Goal: Task Accomplishment & Management: Use online tool/utility

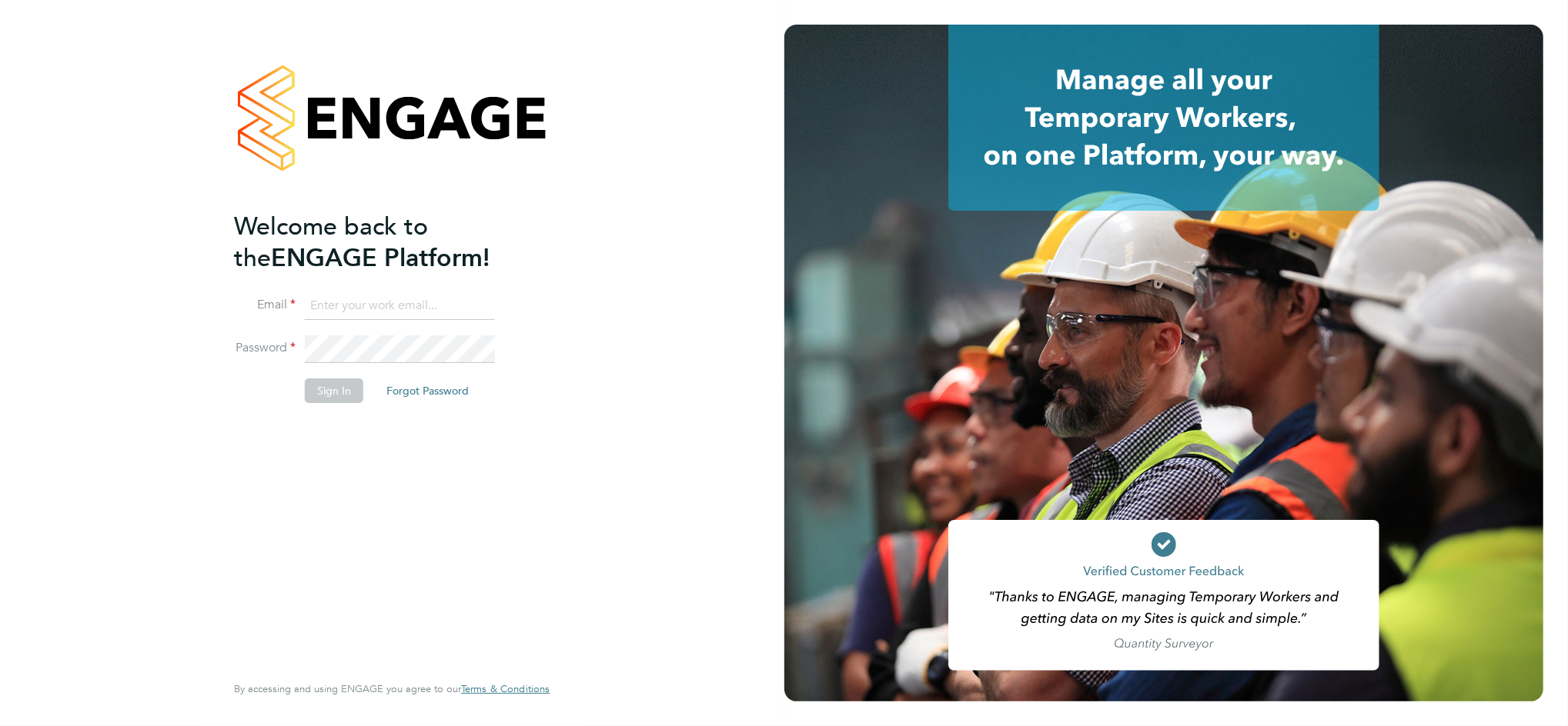
type input "alex.rhodes@vistry.co.uk"
click at [345, 395] on button "Sign In" at bounding box center [334, 391] width 58 height 25
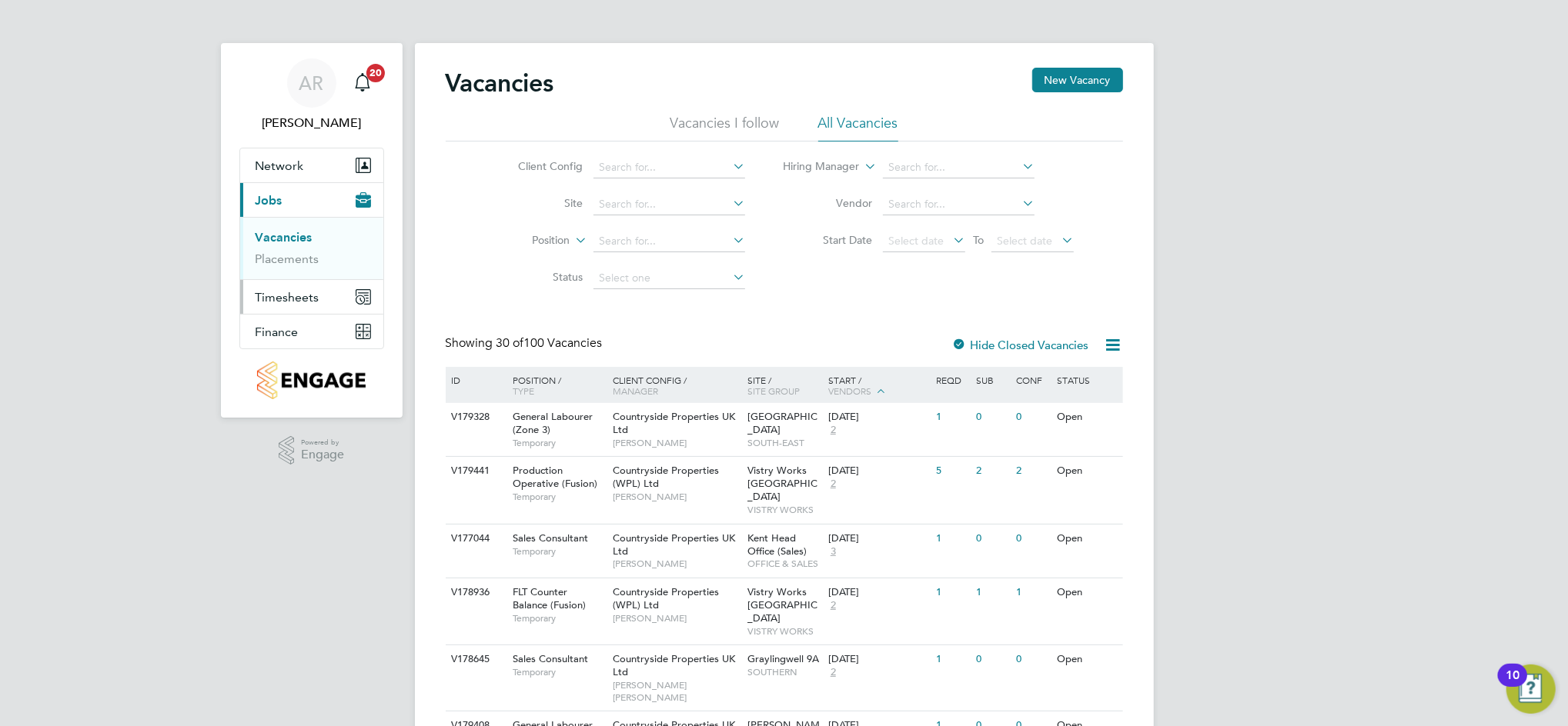
drag, startPoint x: 305, startPoint y: 287, endPoint x: 302, endPoint y: 306, distance: 19.2
click at [305, 290] on button "Timesheets" at bounding box center [311, 296] width 143 height 34
click at [292, 276] on link "Timesheets" at bounding box center [288, 272] width 64 height 15
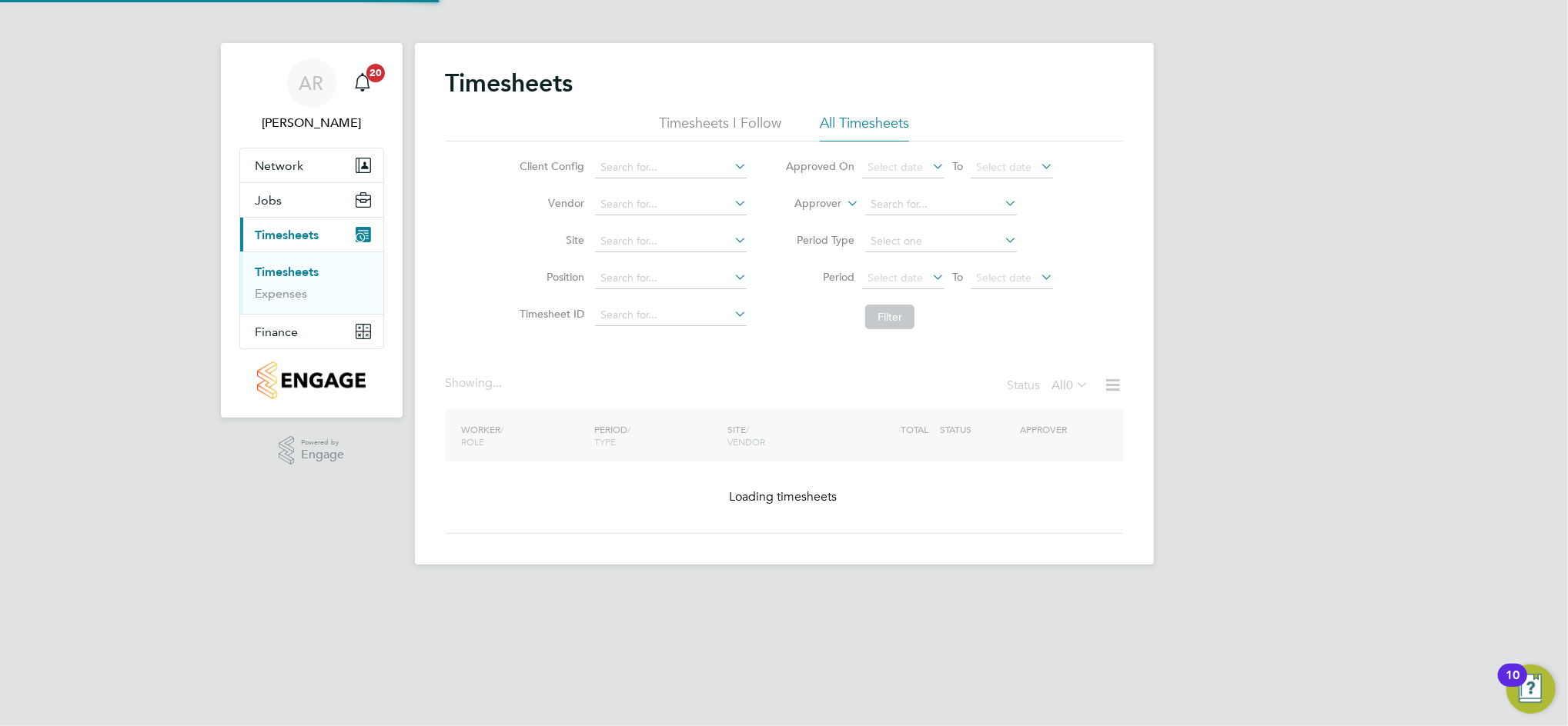
click at [671, 224] on li "Site" at bounding box center [630, 241] width 270 height 37
click at [671, 231] on input at bounding box center [671, 241] width 152 height 21
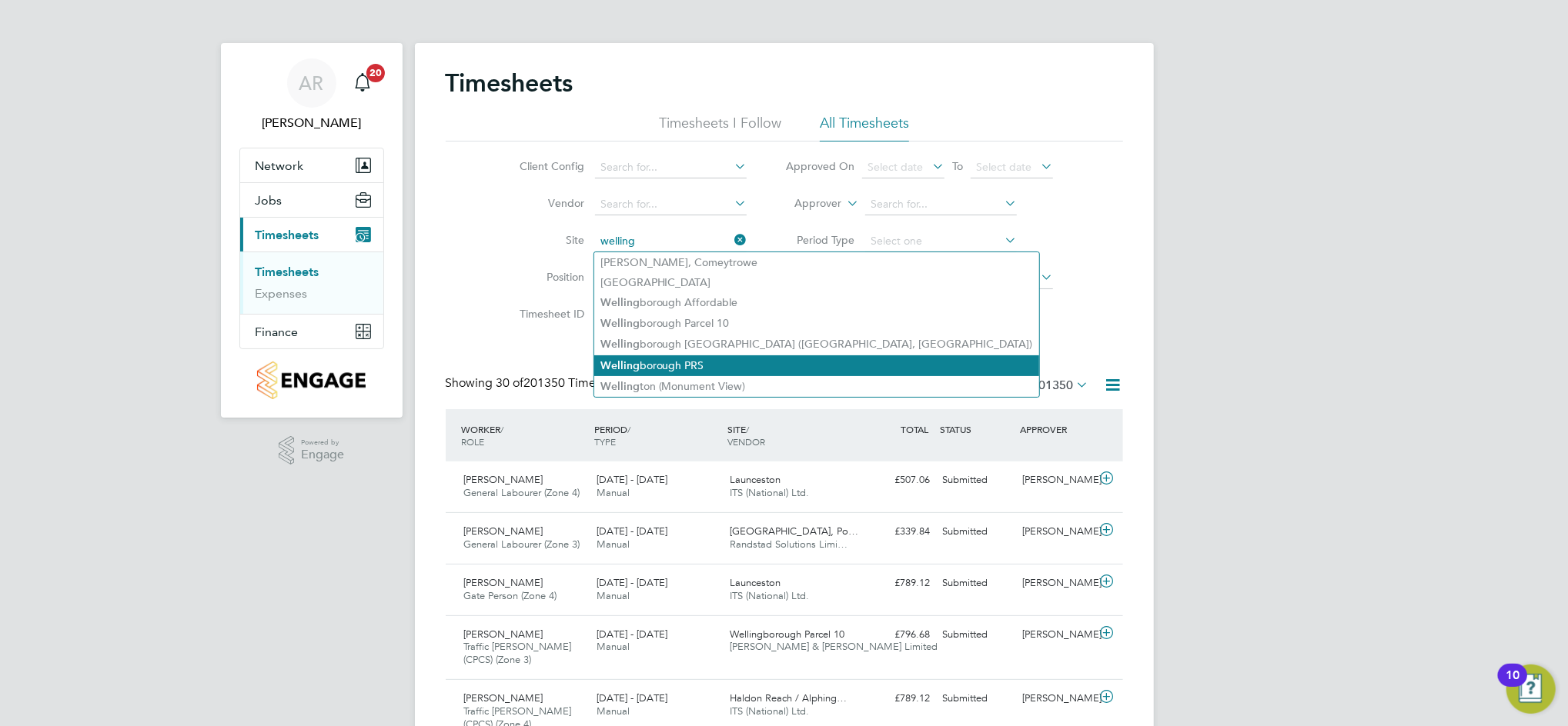
click at [692, 359] on li "Welling borough PRS" at bounding box center [816, 365] width 445 height 21
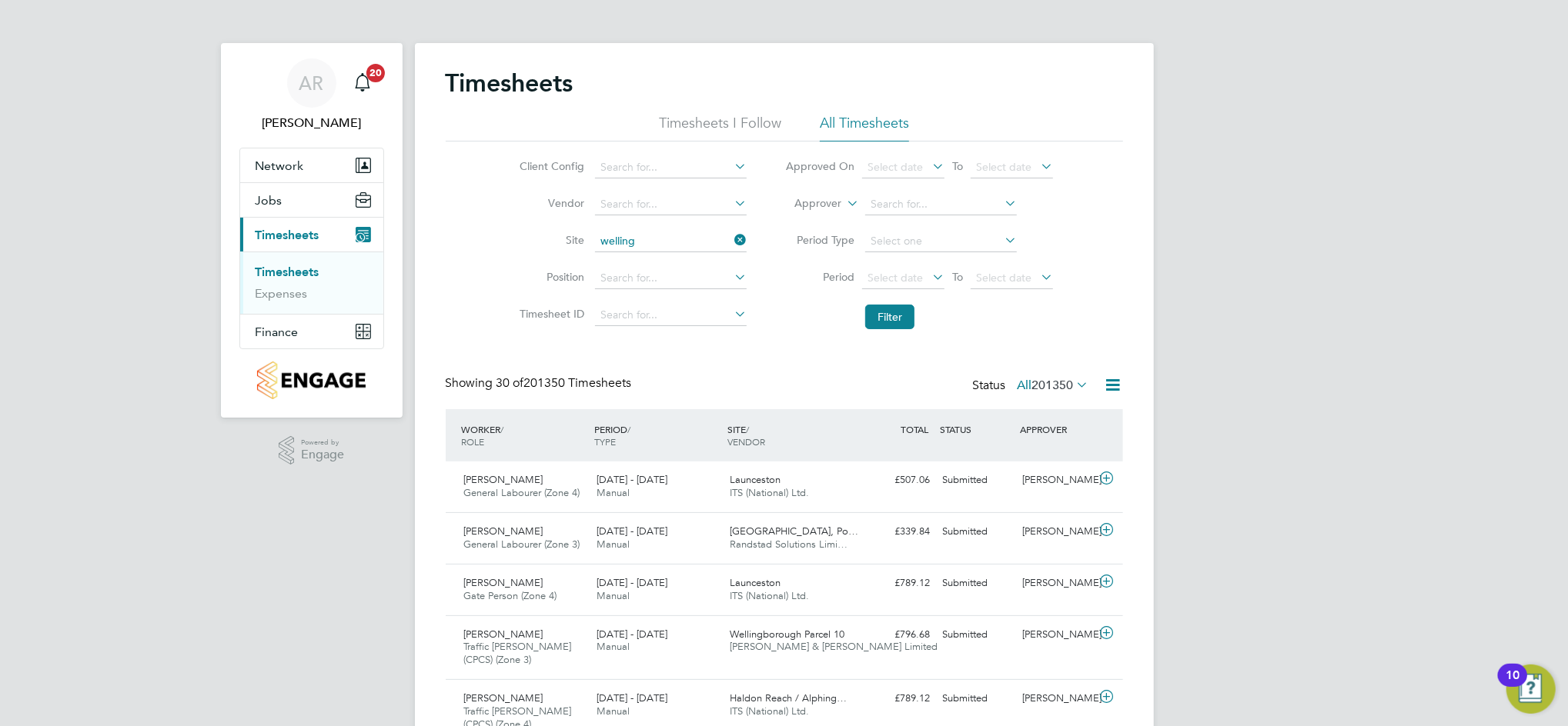
type input "Wellingborough PRS"
click at [879, 318] on button "Filter" at bounding box center [890, 317] width 49 height 25
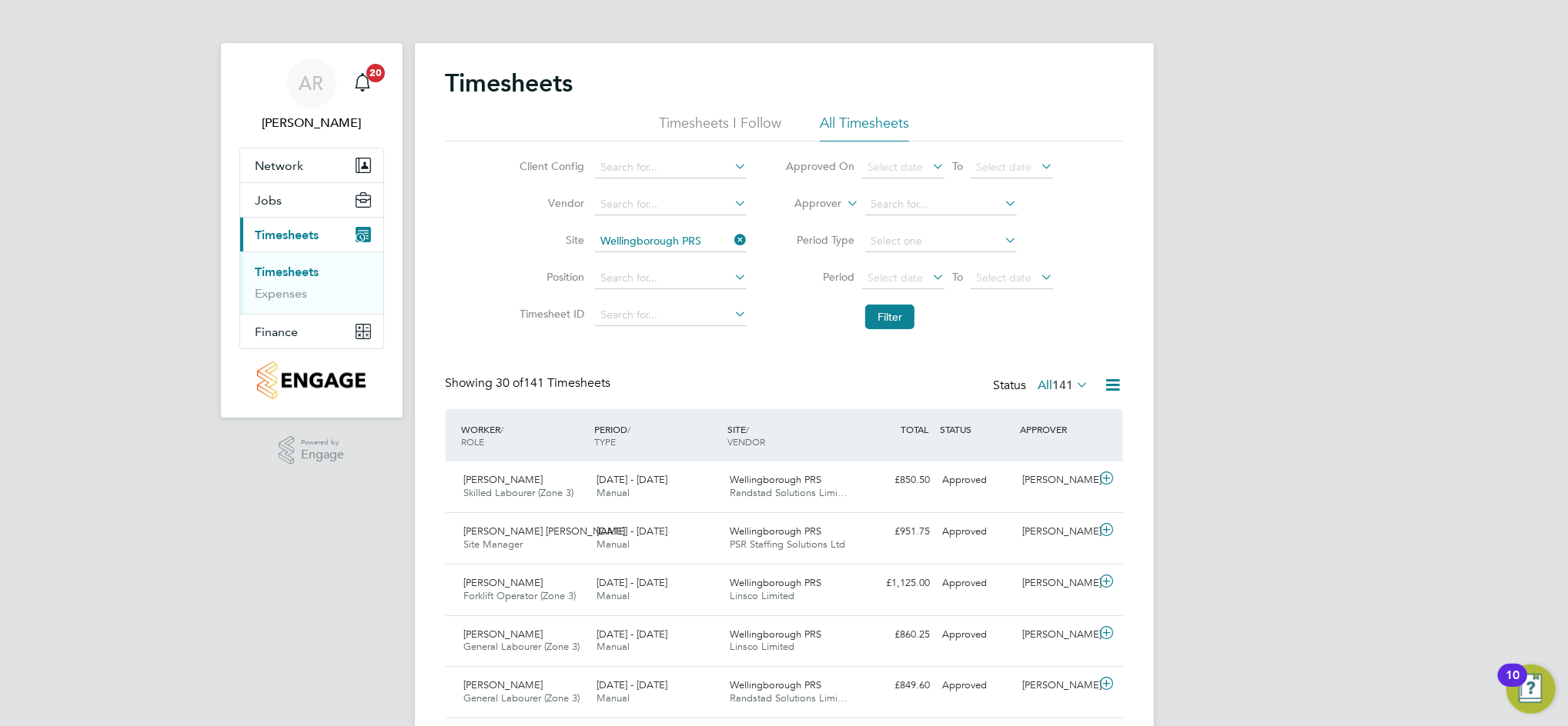
click at [1123, 386] on icon at bounding box center [1113, 384] width 19 height 19
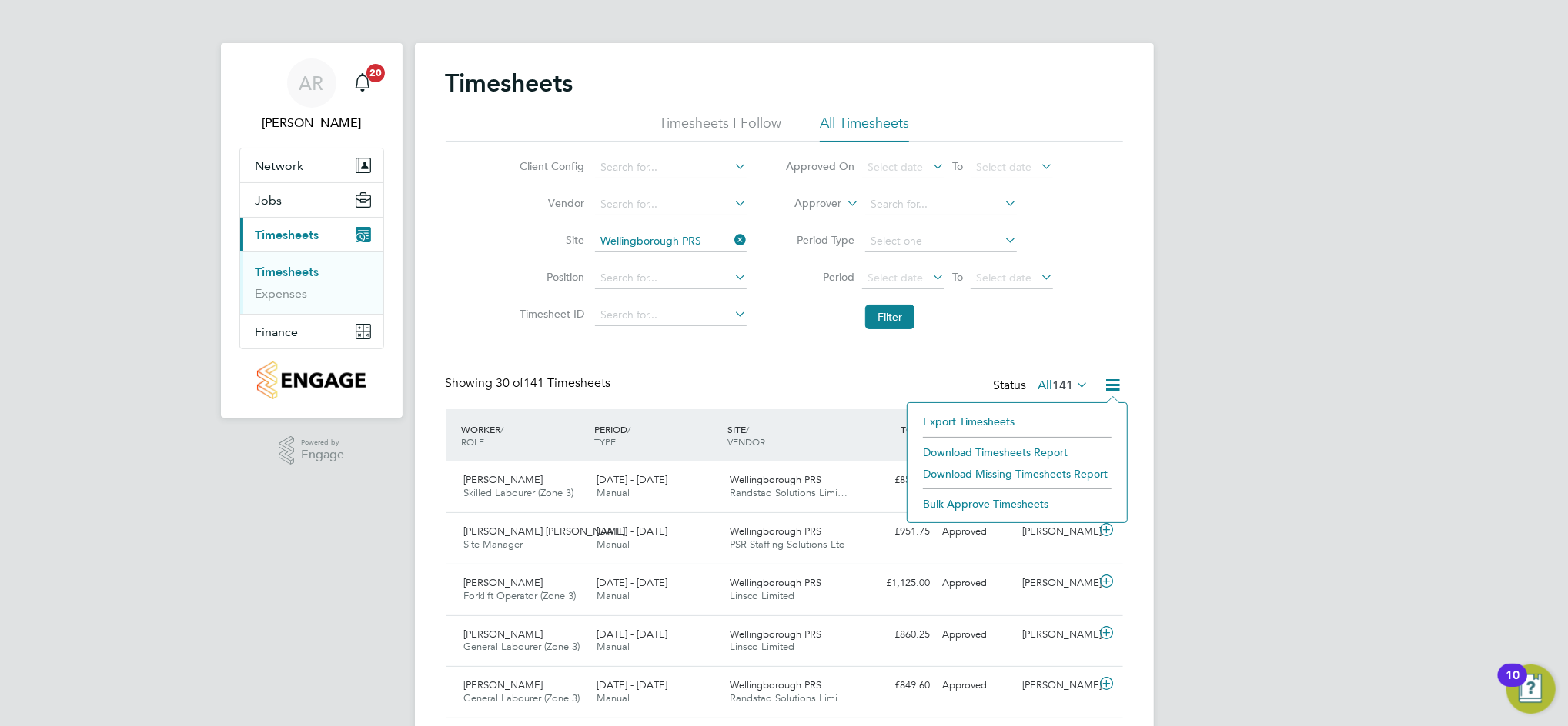
click at [1055, 451] on li "Download Timesheets Report" at bounding box center [1017, 453] width 204 height 21
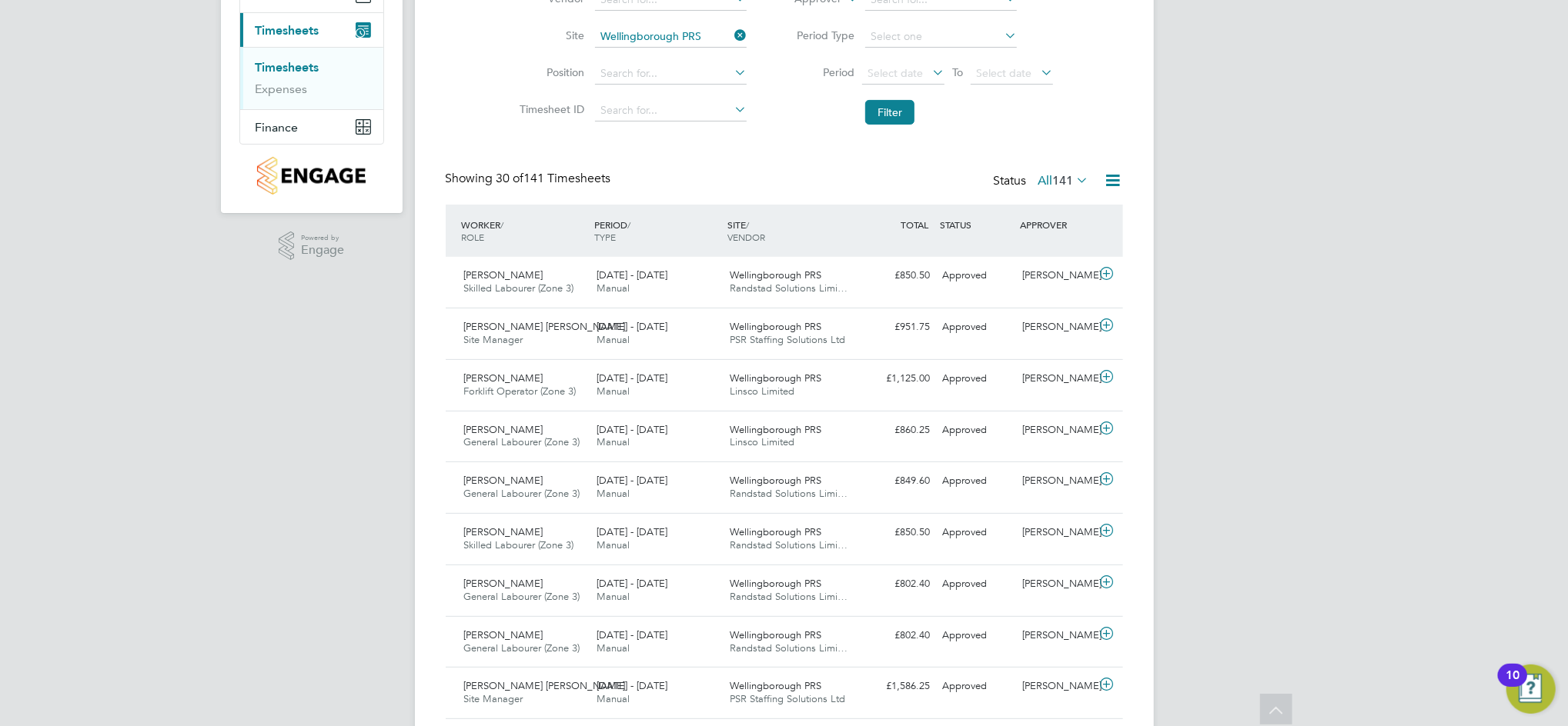
click at [696, 39] on input "Wellingborough PRS" at bounding box center [671, 37] width 152 height 21
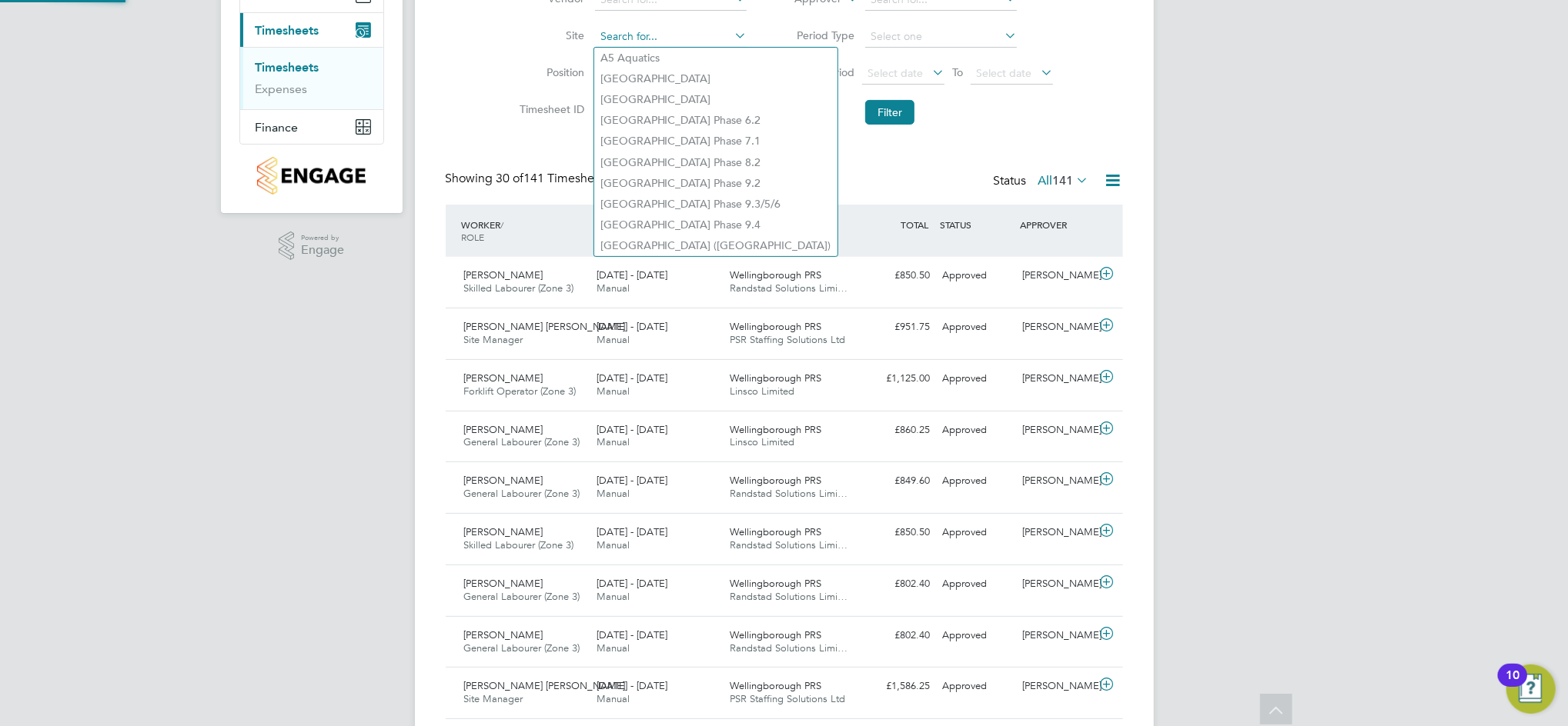
click at [705, 39] on input at bounding box center [671, 37] width 152 height 21
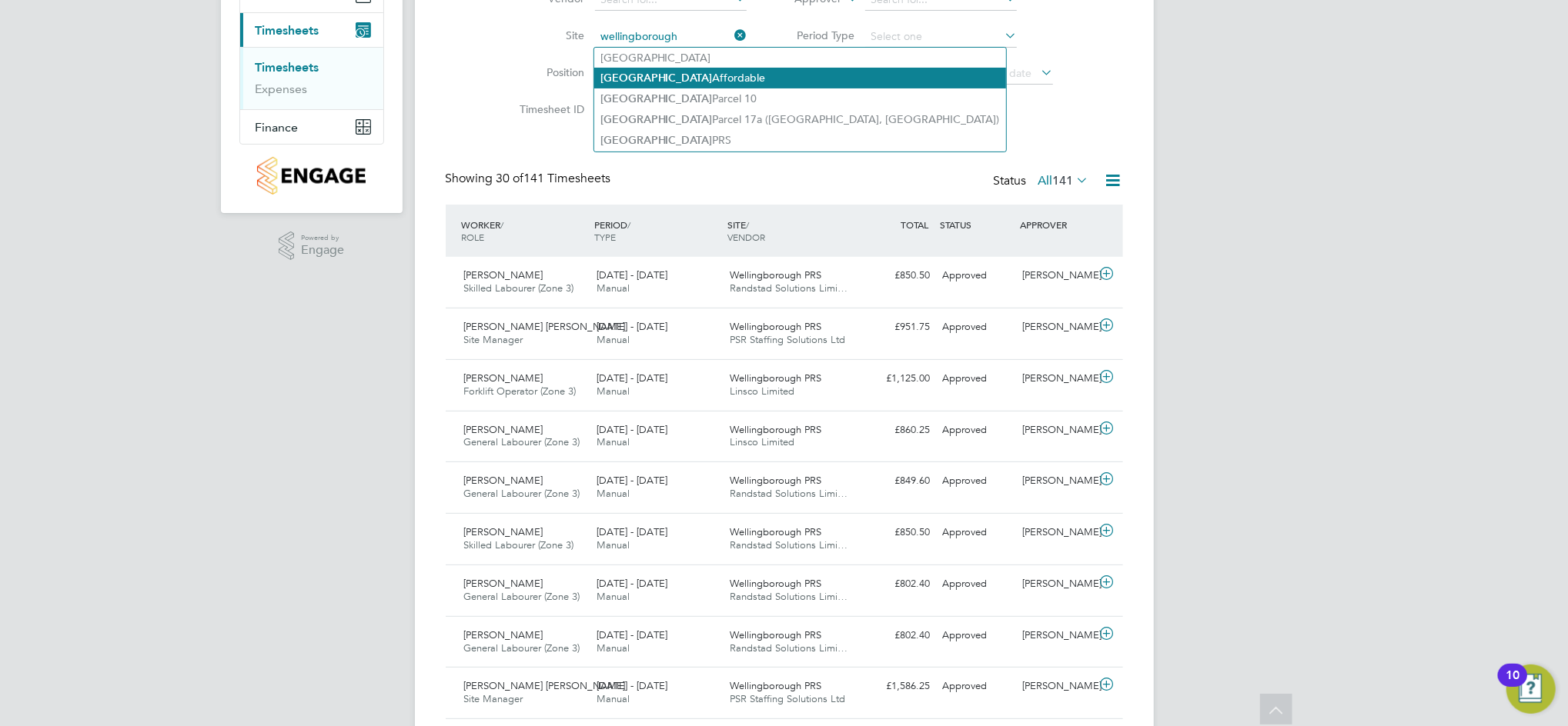
click at [734, 81] on li "Wellingborough Affordable" at bounding box center [800, 77] width 412 height 21
type input "Wellingborough Affordable"
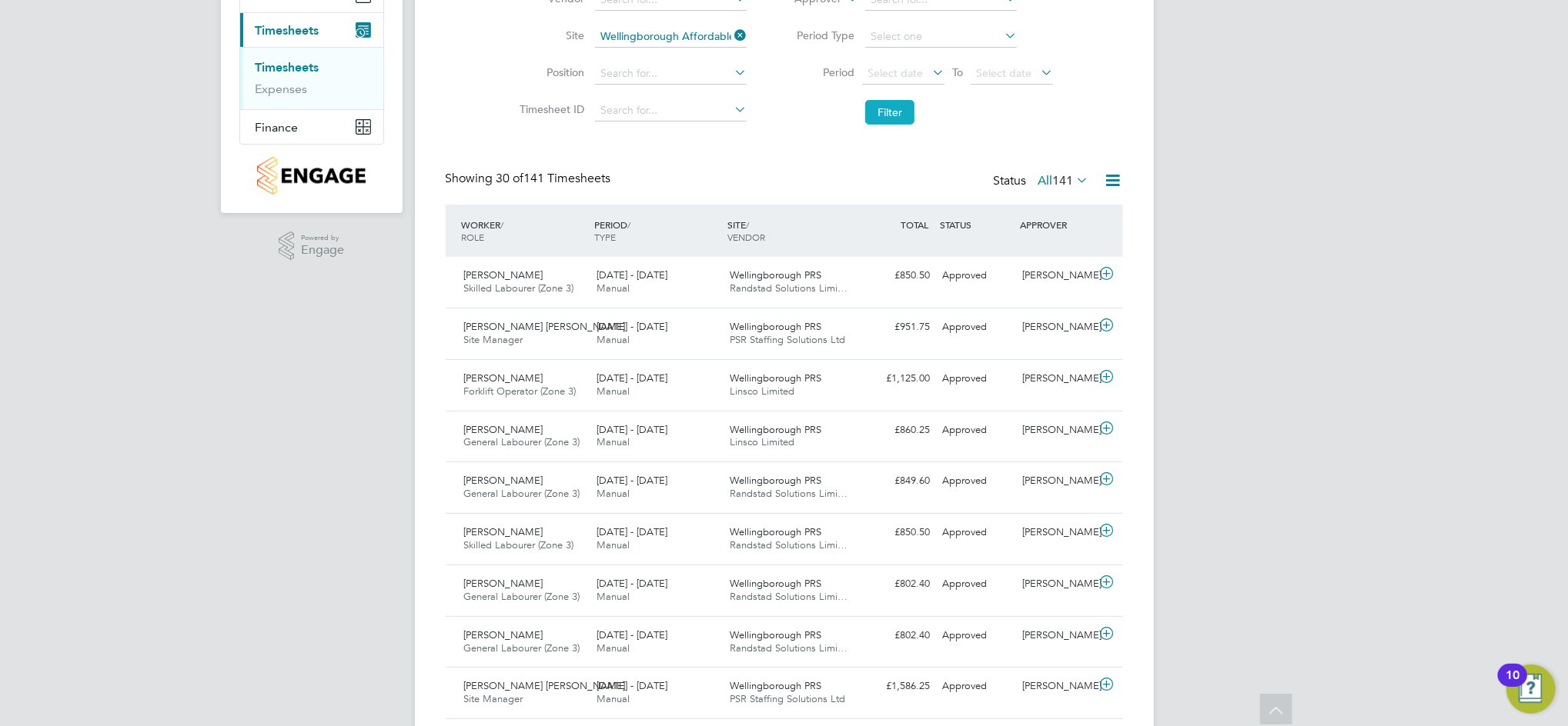
click at [890, 114] on button "Filter" at bounding box center [890, 113] width 49 height 25
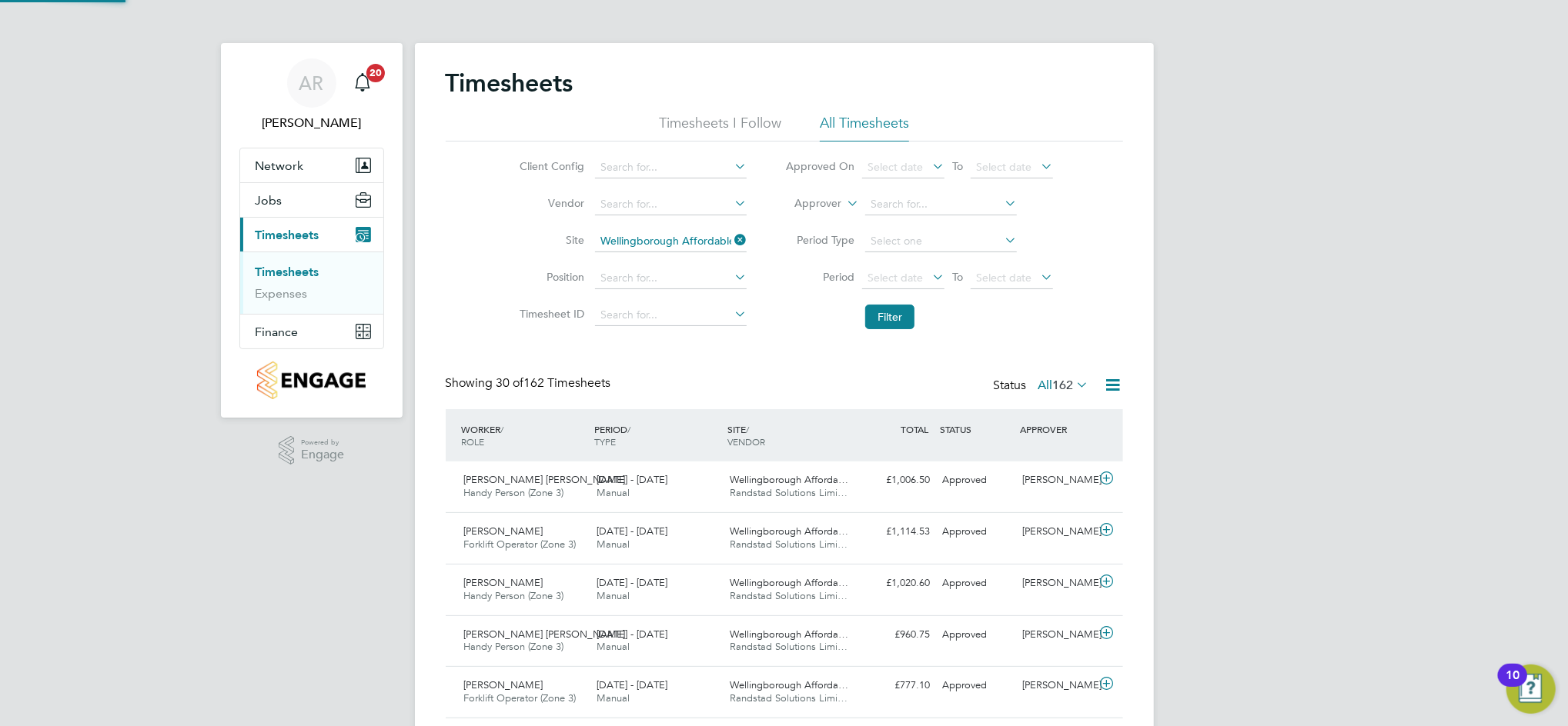
scroll to position [7, 7]
click at [1016, 383] on div "Status All 162" at bounding box center [1043, 386] width 99 height 21
click at [1116, 375] on icon at bounding box center [1113, 384] width 19 height 19
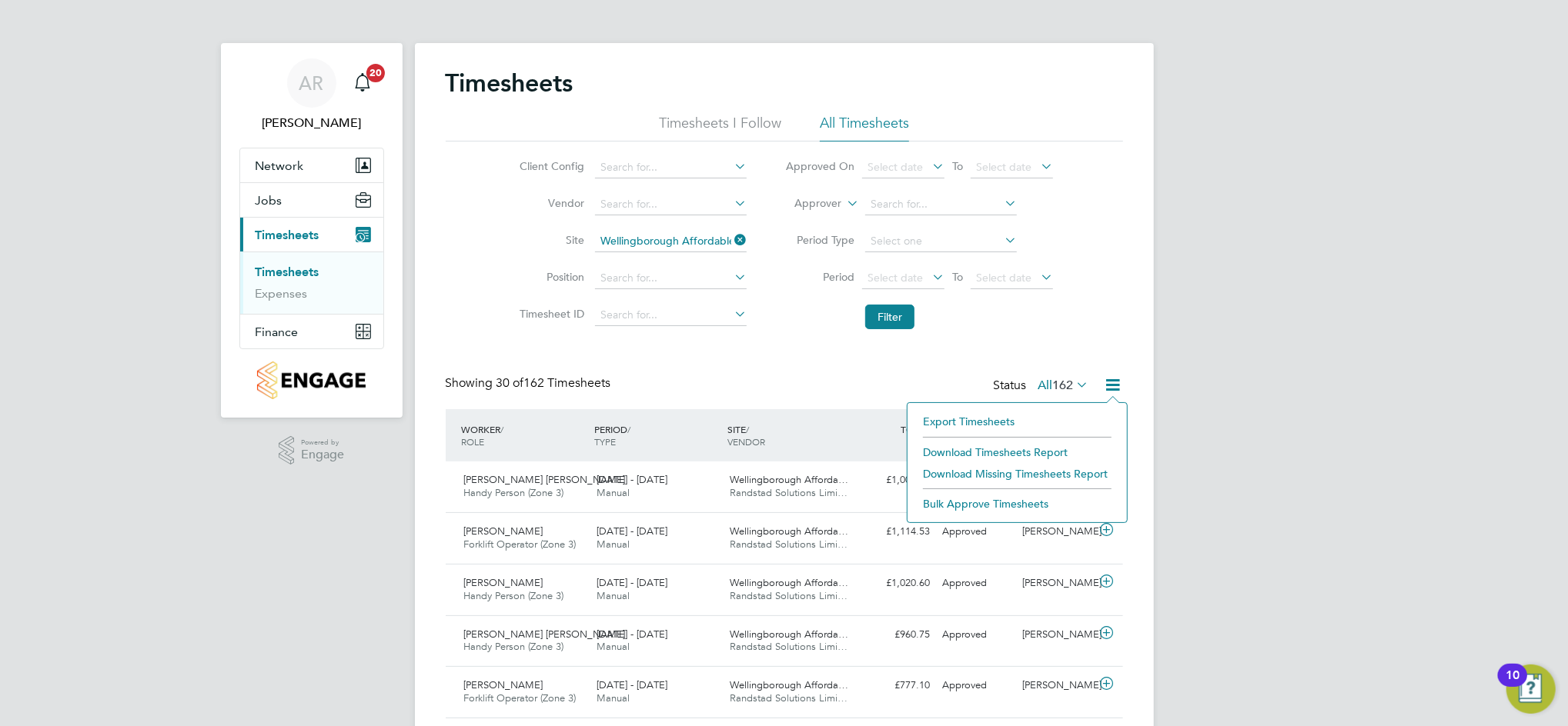
click at [1043, 442] on li "Download Timesheets Report" at bounding box center [1017, 453] width 204 height 21
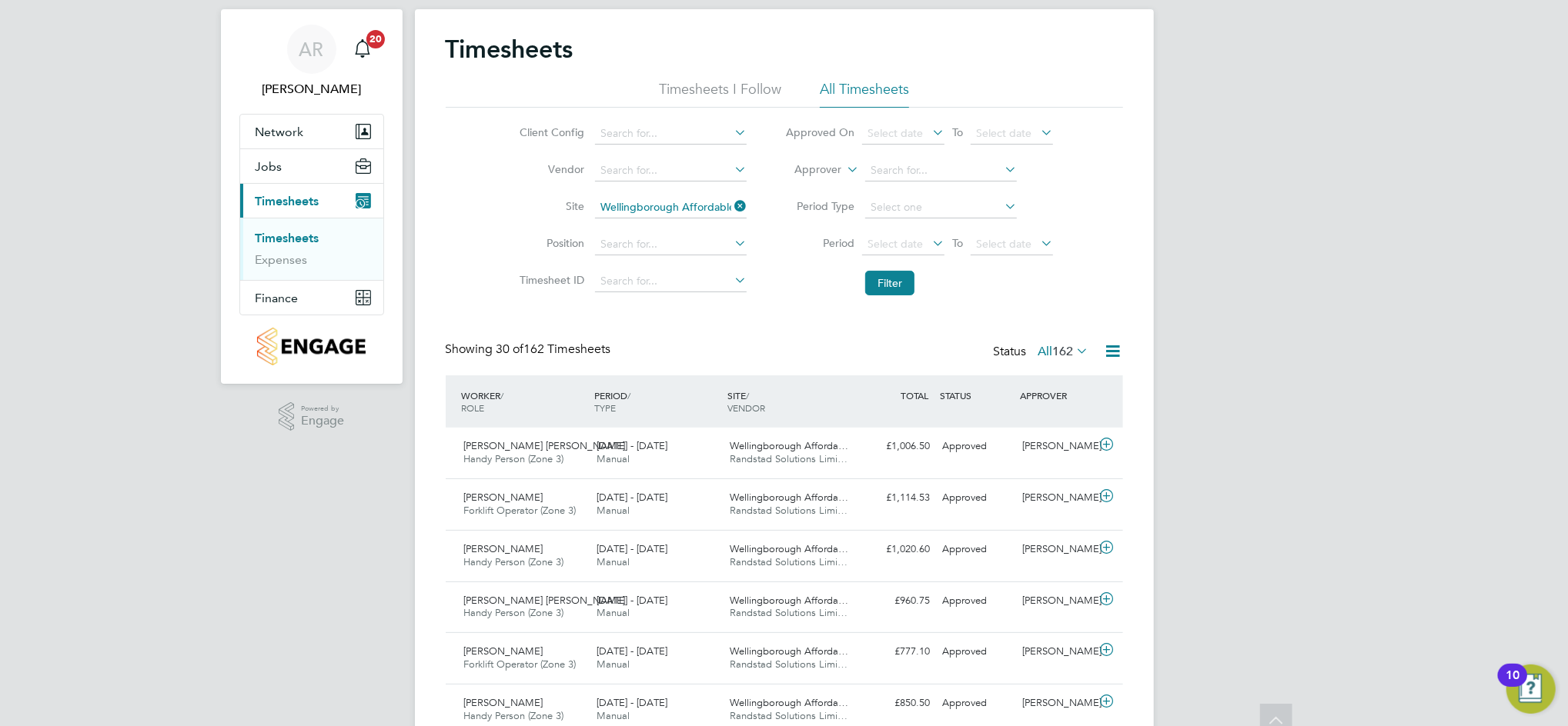
scroll to position [0, 0]
